Goal: Obtain resource: Obtain resource

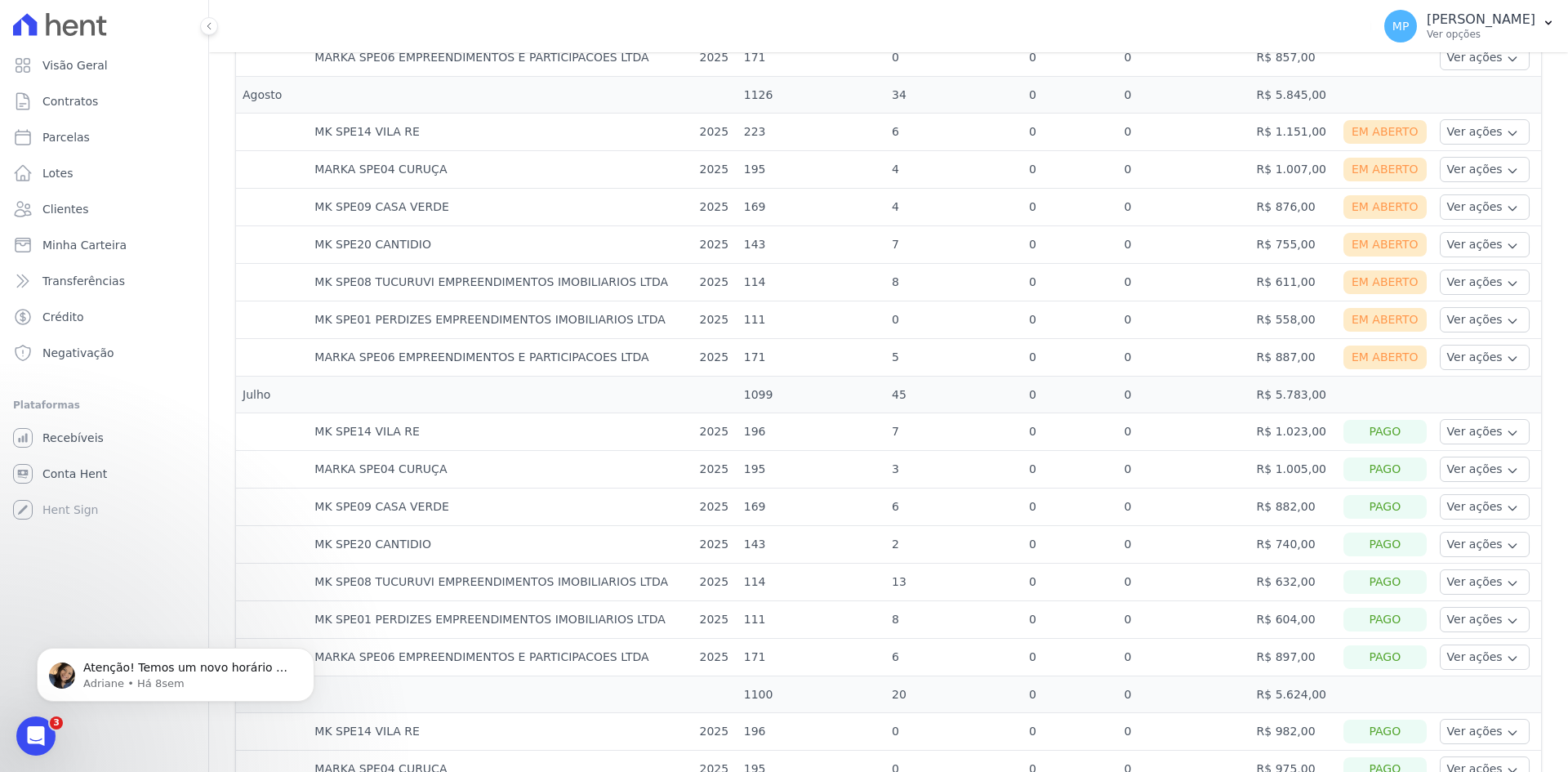
scroll to position [735, 0]
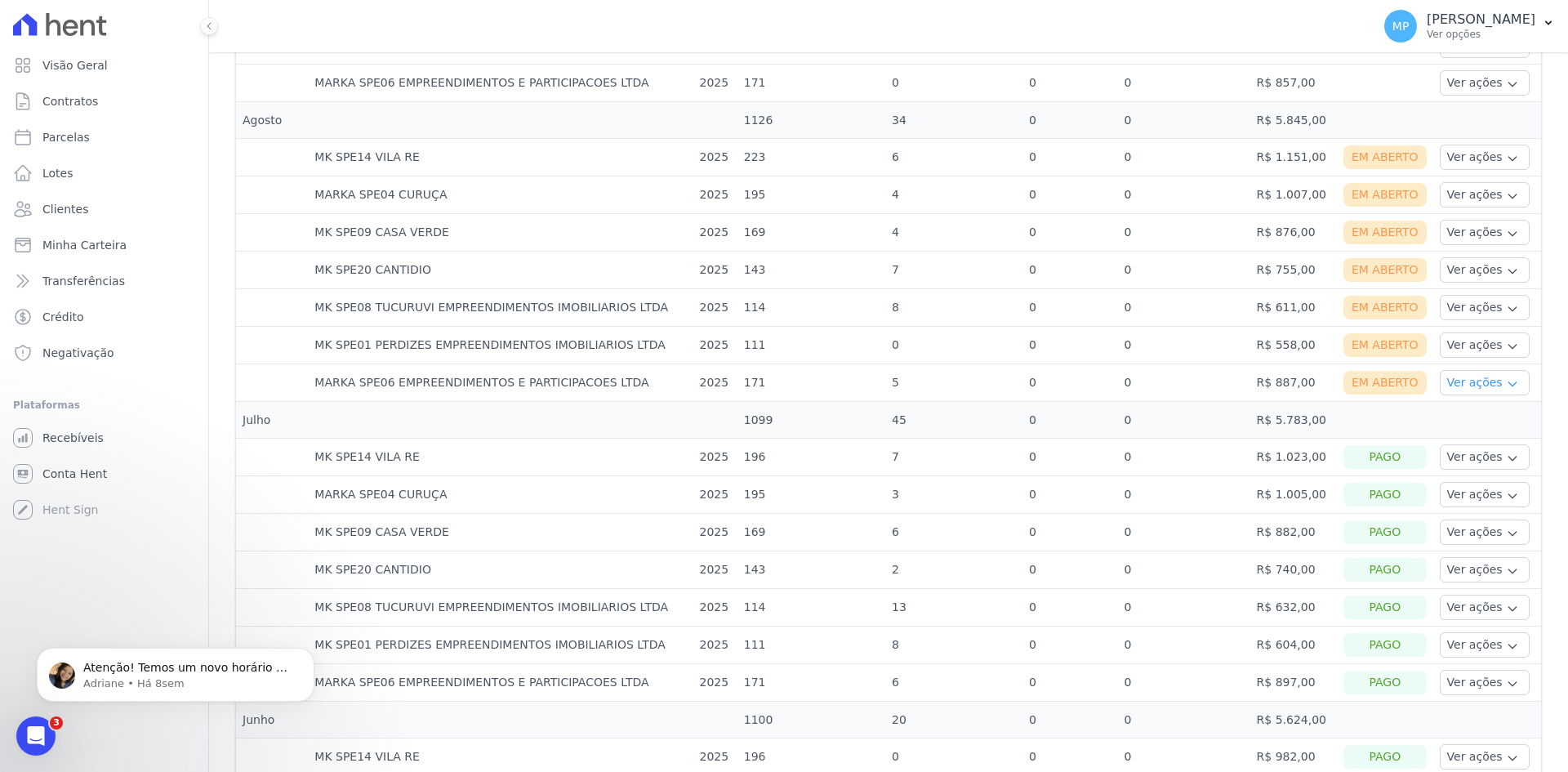
click at [1454, 376] on button "Ver ações" at bounding box center [1484, 383] width 90 height 26
click at [1456, 406] on link "Ver detalhes" at bounding box center [1507, 406] width 121 height 17
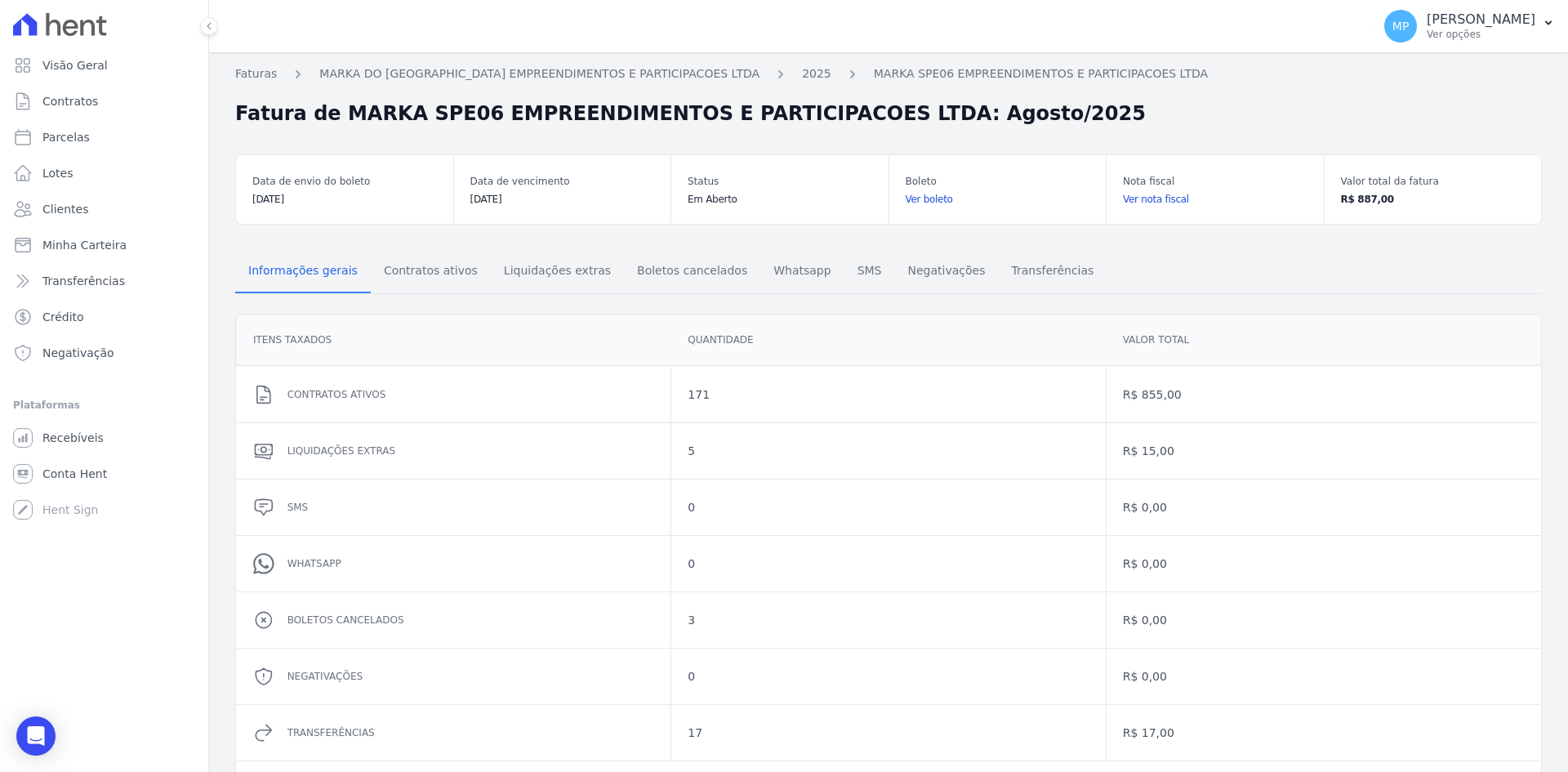
click at [927, 201] on link "Ver boleto" at bounding box center [998, 199] width 185 height 17
click at [1144, 203] on link "Ver nota fiscal" at bounding box center [1215, 199] width 185 height 17
